Goal: Complete application form

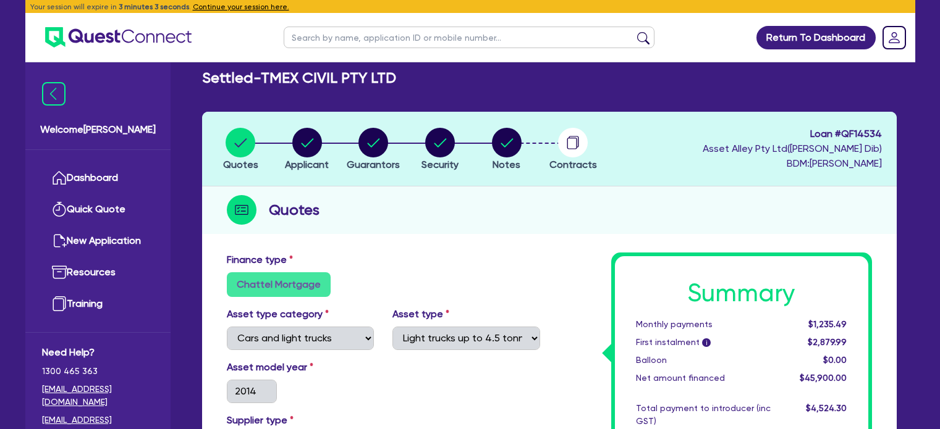
select select "CARS_AND_LIGHT_TRUCKS"
select select "LIGHT_TRUCKS"
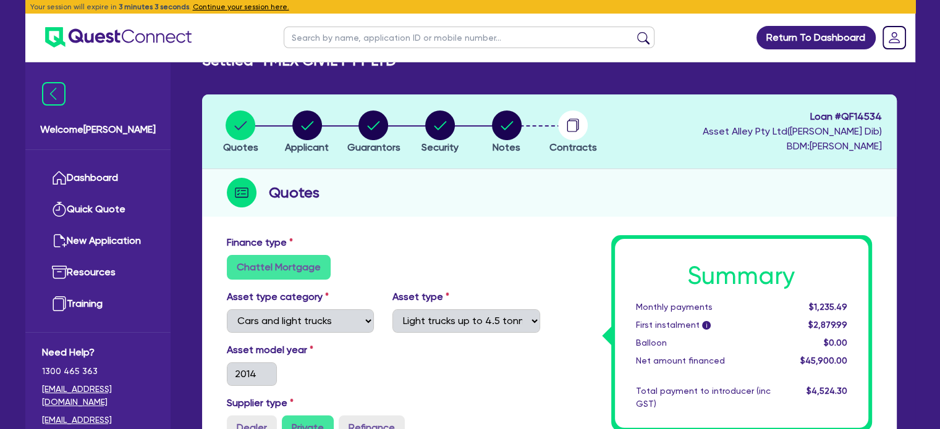
click at [109, 179] on link "Dashboard" at bounding box center [98, 178] width 112 height 32
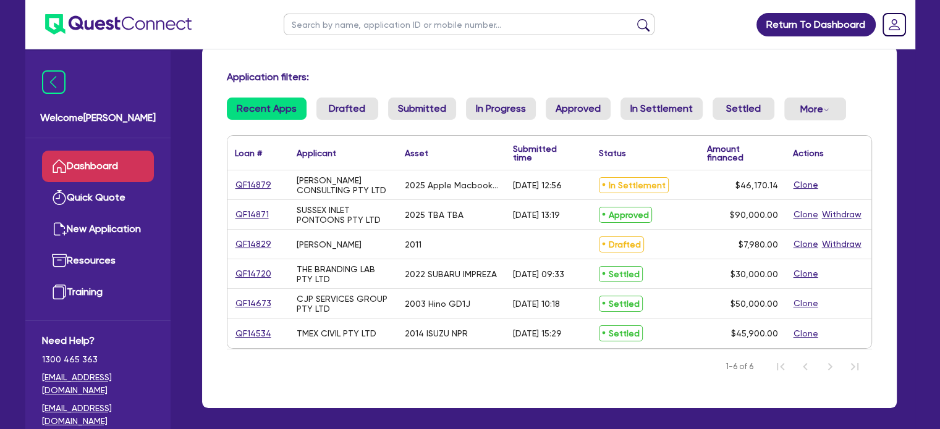
scroll to position [82, 0]
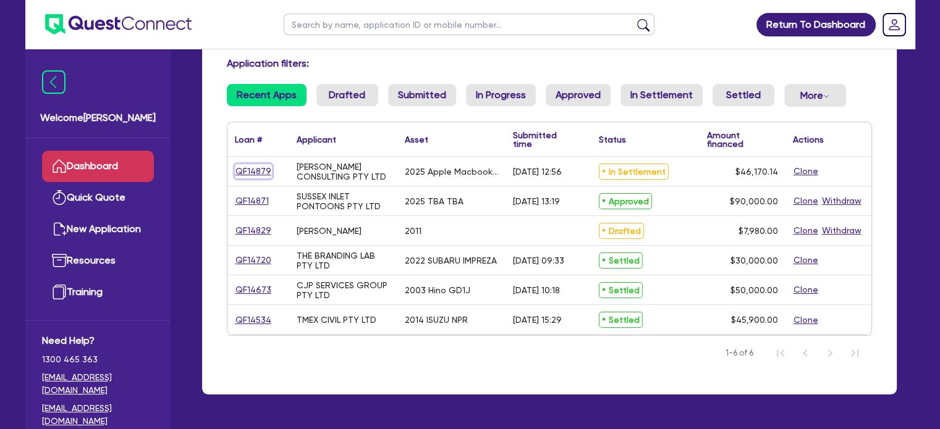
click at [262, 173] on link "QF14879" at bounding box center [253, 171] width 37 height 14
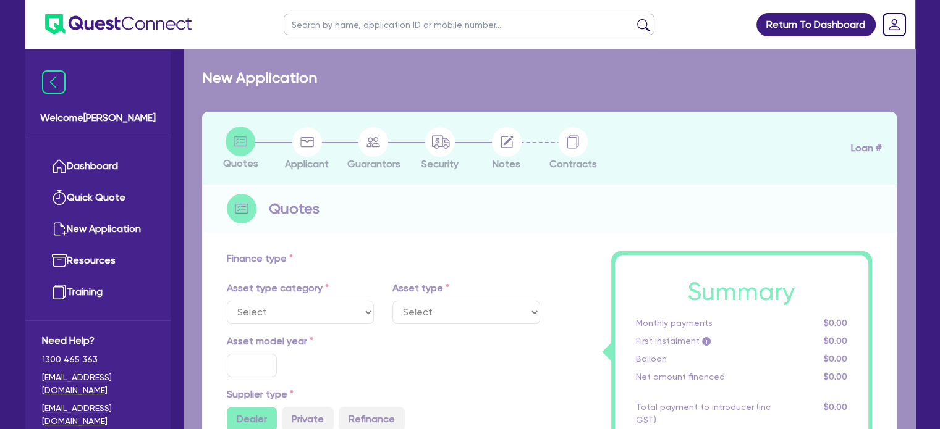
select select "TERTIARY_ASSETS"
type input "2025"
radio input "true"
type input "46,170.14"
type input "5"
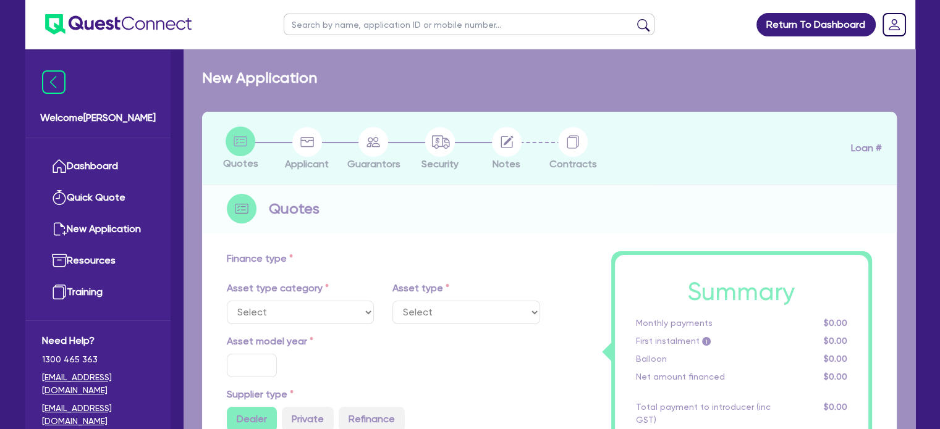
type input "2,308.51"
type input "13.5"
type input "595"
select select "IT_EQUIPMENT"
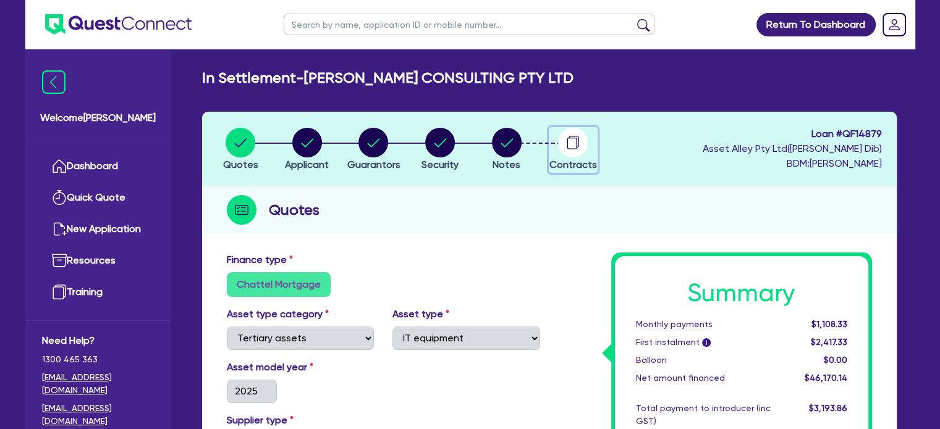
click at [568, 153] on circle "button" at bounding box center [573, 143] width 30 height 30
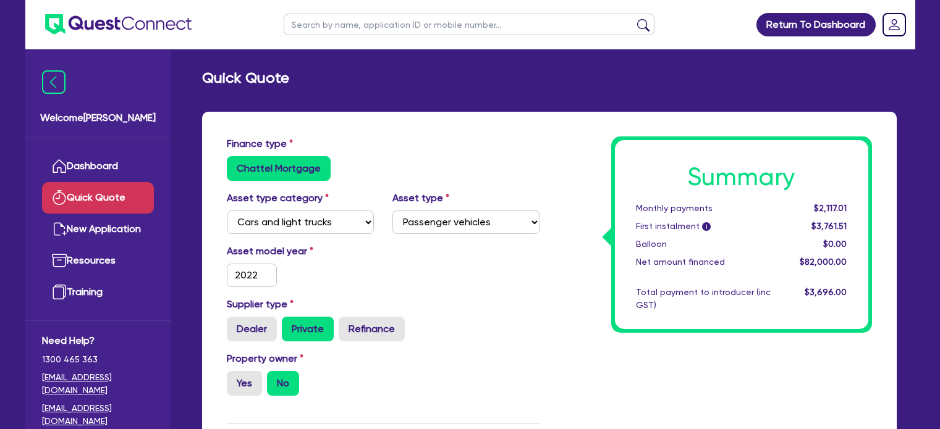
select select "CARS_AND_LIGHT_TRUCKS"
select select "PASSENGER_VEHICLES"
